Goal: Check status: Check status

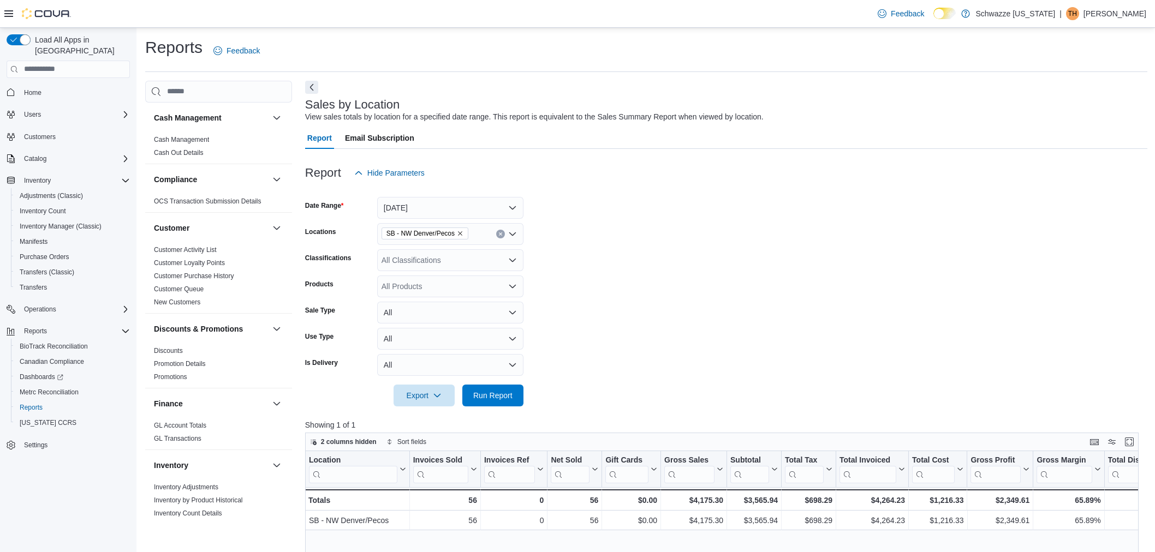
scroll to position [27, 0]
click at [399, 55] on div "Reports Feedback" at bounding box center [646, 51] width 1002 height 28
